Goal: Task Accomplishment & Management: Use online tool/utility

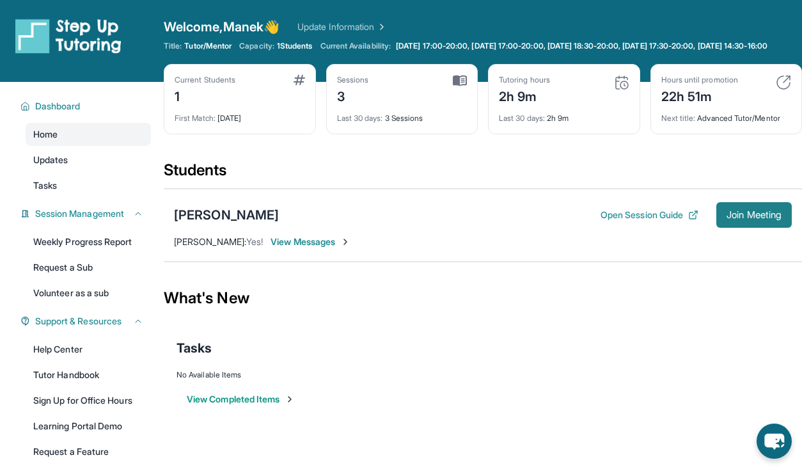
click at [764, 219] on span "Join Meeting" at bounding box center [753, 215] width 55 height 8
click at [751, 219] on span "Join Meeting" at bounding box center [753, 215] width 55 height 8
click at [734, 217] on button "Join Meeting" at bounding box center [753, 215] width 75 height 26
click at [758, 219] on span "Join Meeting" at bounding box center [753, 215] width 55 height 8
